Goal: Transaction & Acquisition: Obtain resource

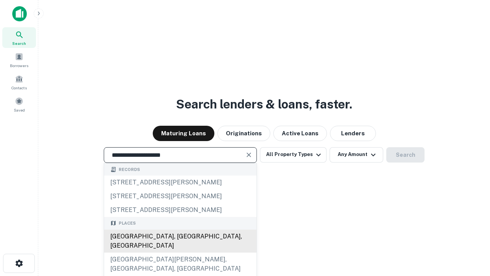
click at [180, 252] on div "[GEOGRAPHIC_DATA], [GEOGRAPHIC_DATA], [GEOGRAPHIC_DATA]" at bounding box center [180, 240] width 152 height 23
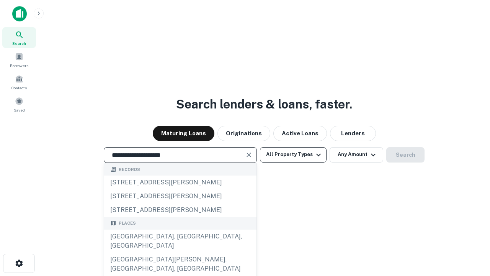
type input "**********"
click at [293, 154] on button "All Property Types" at bounding box center [293, 154] width 67 height 15
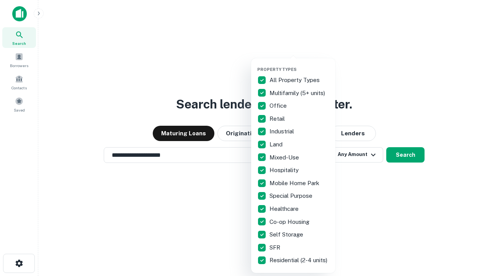
click at [299, 64] on button "button" at bounding box center [299, 64] width 84 height 0
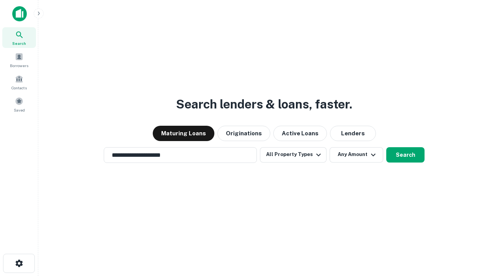
scroll to position [12, 0]
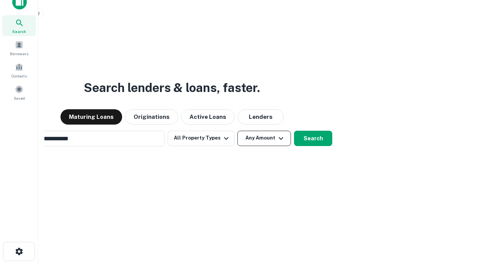
click at [237, 131] on button "Any Amount" at bounding box center [264, 138] width 54 height 15
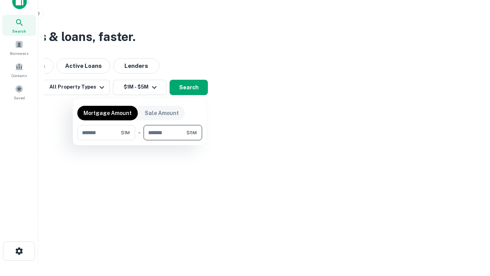
type input "*******"
click at [140, 140] on button "button" at bounding box center [139, 140] width 125 height 0
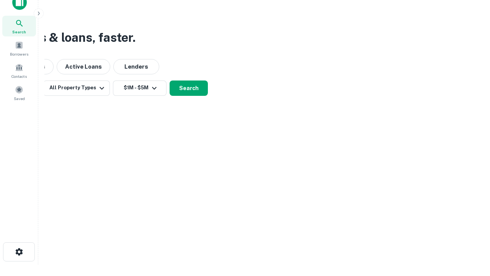
scroll to position [5, 141]
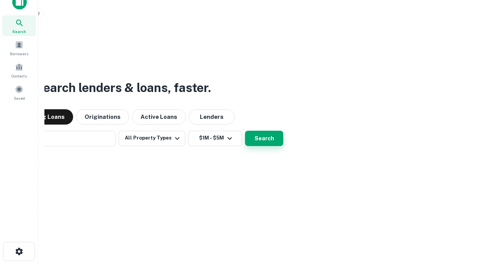
click at [245, 131] on button "Search" at bounding box center [264, 138] width 38 height 15
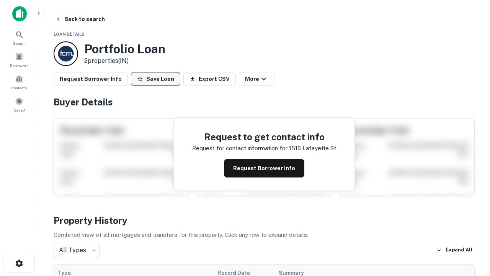
click at [155, 79] on button "Save Loan" at bounding box center [155, 79] width 49 height 14
click at [157, 79] on button "Save Loan" at bounding box center [155, 79] width 49 height 14
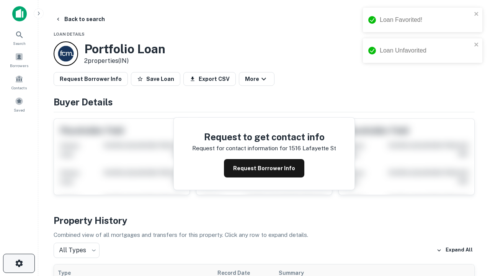
click at [19, 263] on icon "button" at bounding box center [19, 262] width 9 height 9
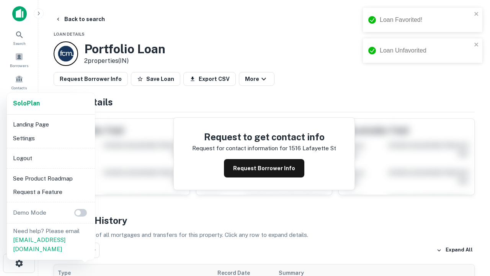
click at [51, 158] on li "Logout" at bounding box center [51, 158] width 82 height 14
